Goal: Information Seeking & Learning: Learn about a topic

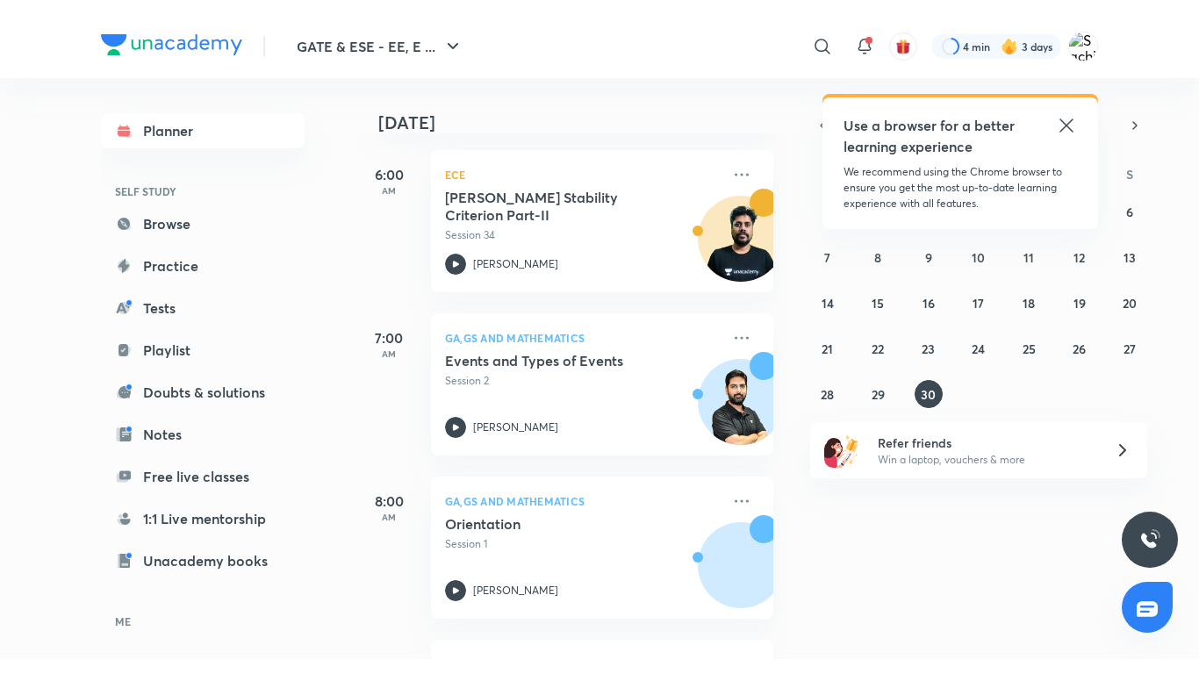
scroll to position [263, 0]
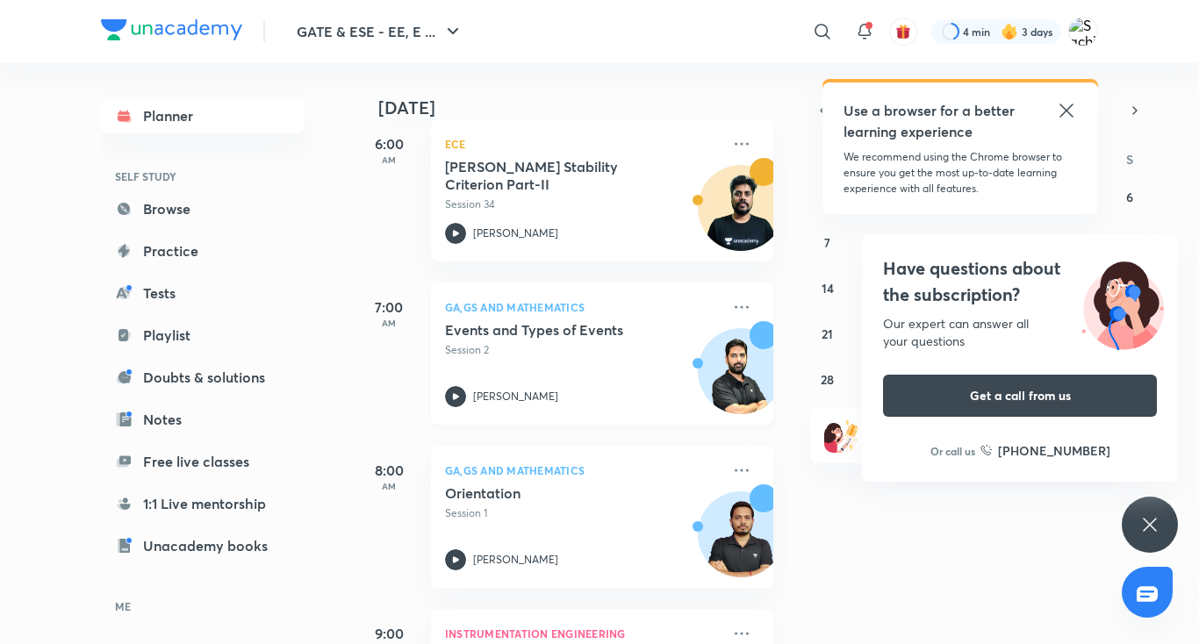
click at [460, 399] on icon at bounding box center [455, 396] width 21 height 21
